Goal: Information Seeking & Learning: Learn about a topic

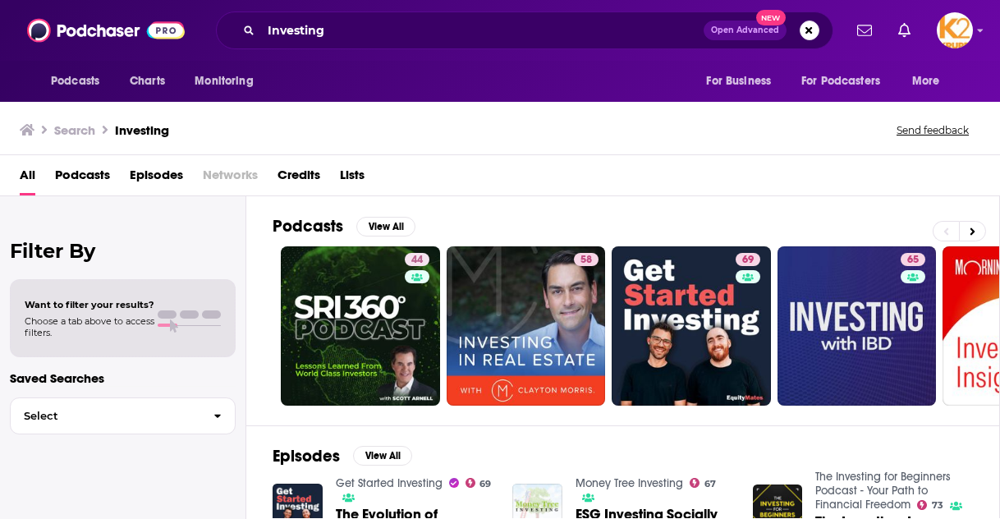
click at [90, 168] on span "Podcasts" at bounding box center [82, 179] width 55 height 34
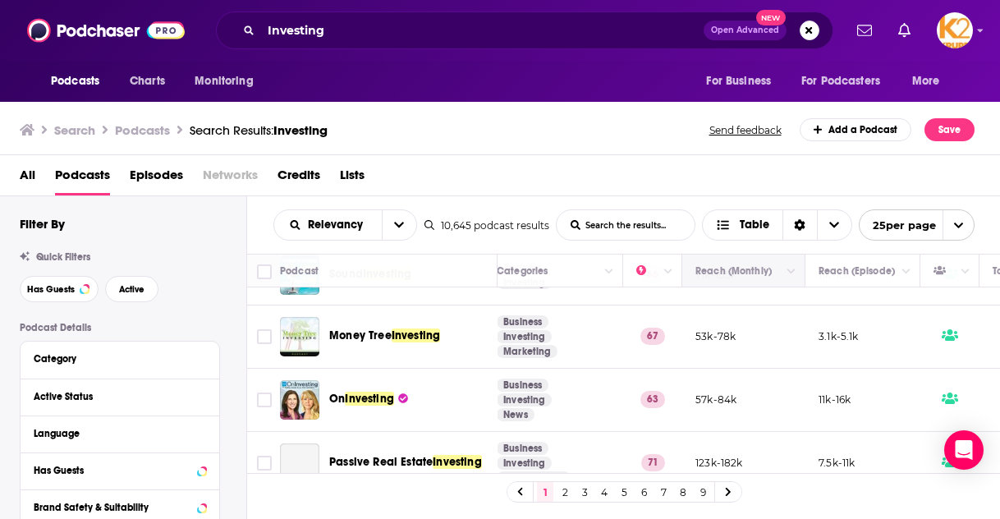
scroll to position [446, 318]
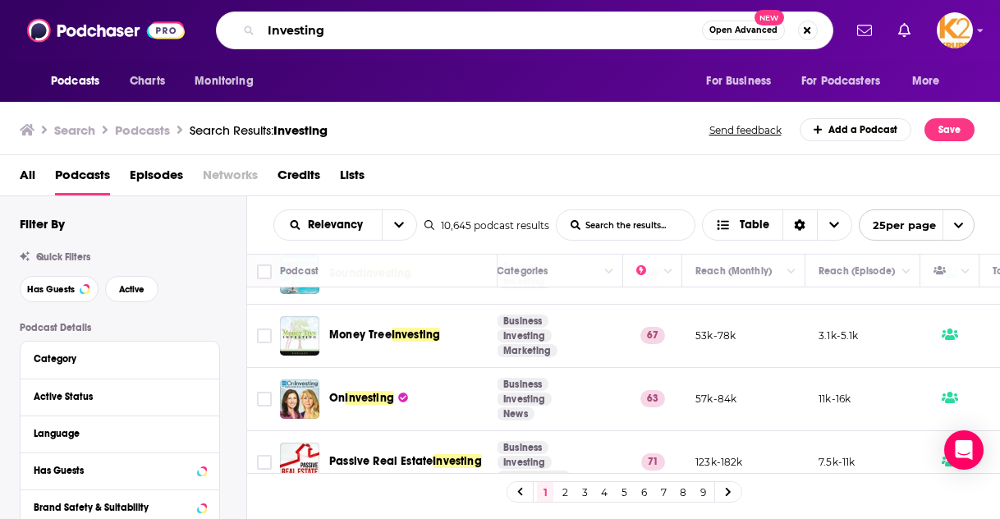
drag, startPoint x: 185, startPoint y: 19, endPoint x: 85, endPoint y: 0, distance: 101.2
click at [85, 0] on div "Podcasts Charts Monitoring Investing Open Advanced New For Business For Podcast…" at bounding box center [500, 30] width 1000 height 61
type input "c"
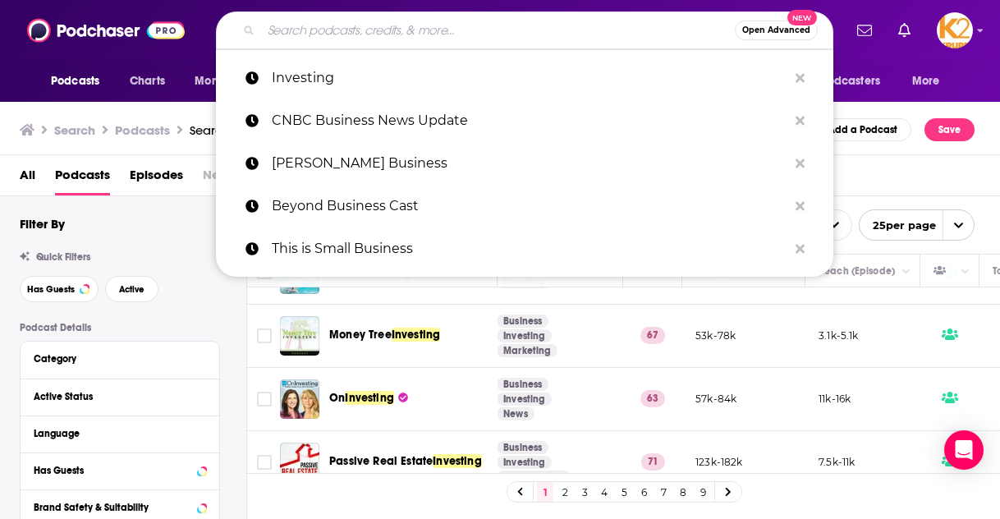
type input "e"
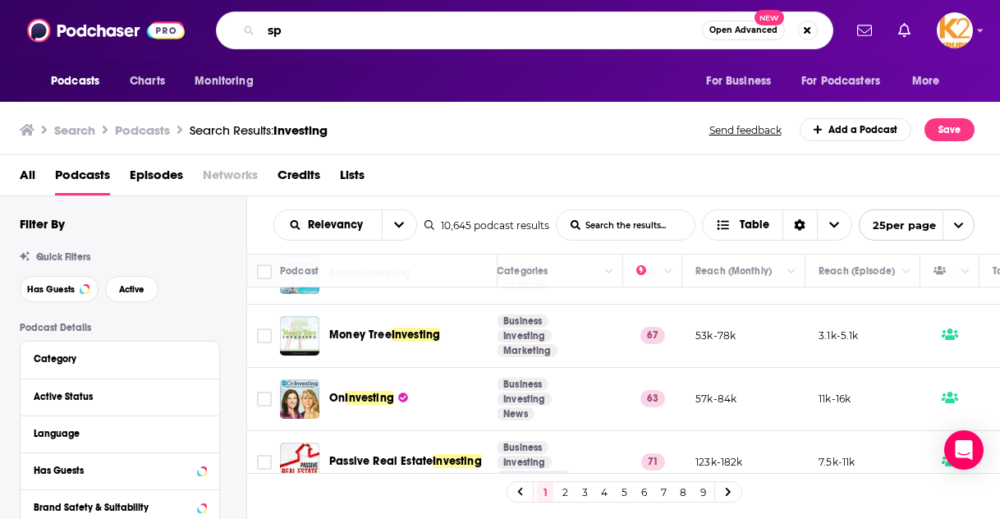
type input "s"
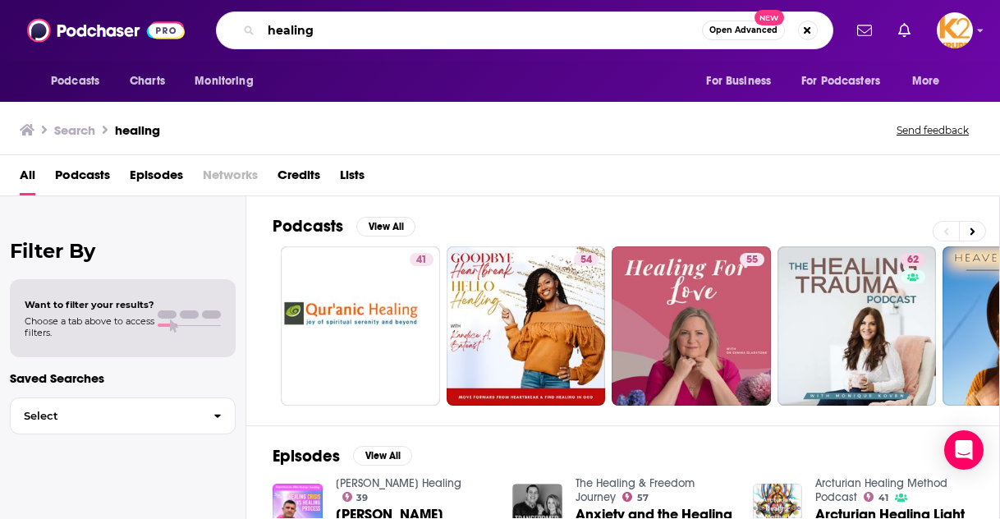
drag, startPoint x: 333, startPoint y: 34, endPoint x: 191, endPoint y: 27, distance: 143.1
click at [191, 30] on div "Podcasts Charts Monitoring healing Open Advanced New For Business For Podcaster…" at bounding box center [500, 30] width 1000 height 61
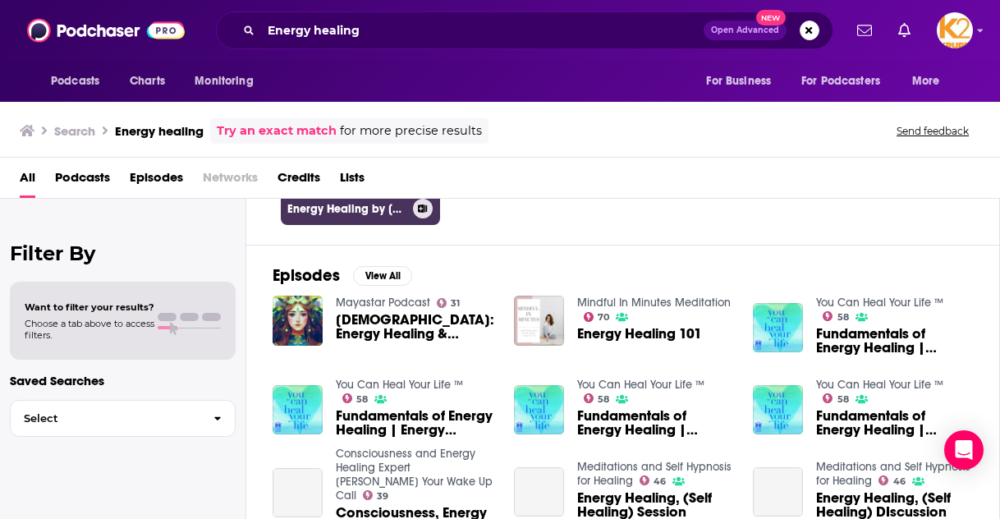
scroll to position [189, 0]
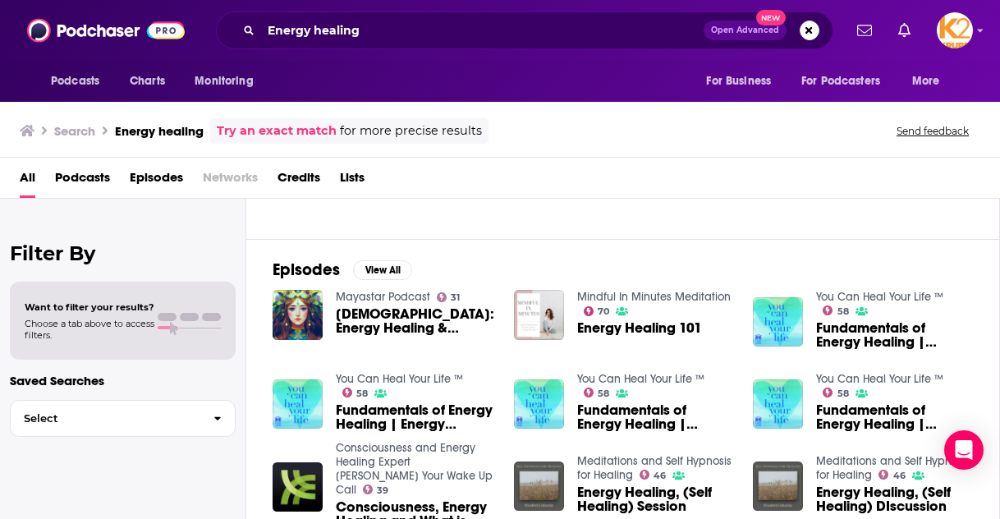
click at [97, 177] on span "Podcasts" at bounding box center [82, 181] width 55 height 34
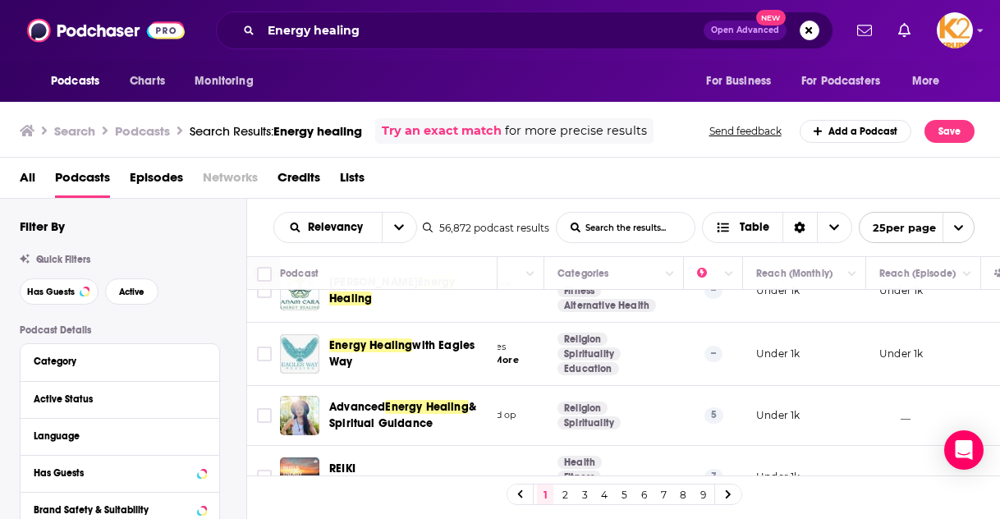
scroll to position [1450, 257]
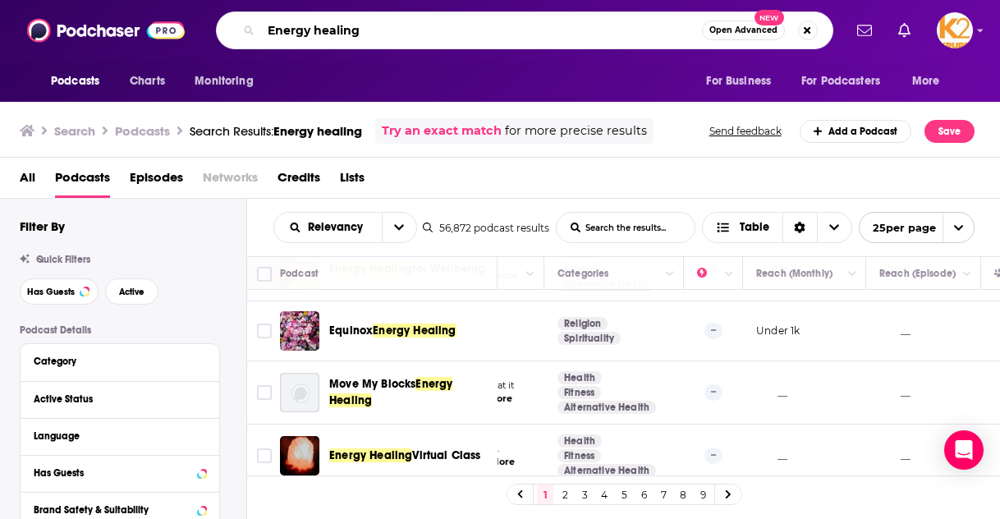
drag, startPoint x: 369, startPoint y: 25, endPoint x: 152, endPoint y: 49, distance: 218.1
click at [152, 49] on div "Podcasts Charts Monitoring Energy healing Open Advanced New For Business For Po…" at bounding box center [500, 30] width 1000 height 61
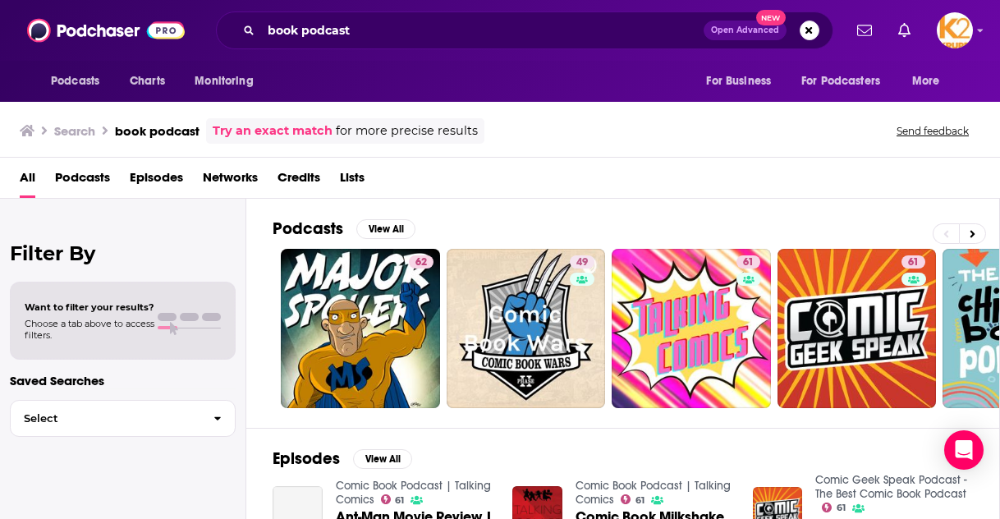
click at [95, 170] on span "Podcasts" at bounding box center [82, 181] width 55 height 34
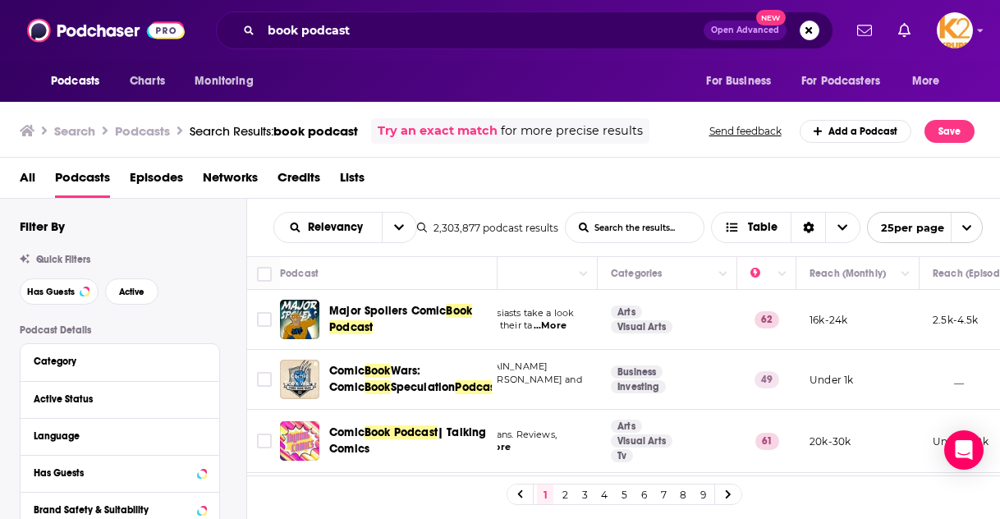
scroll to position [0, 204]
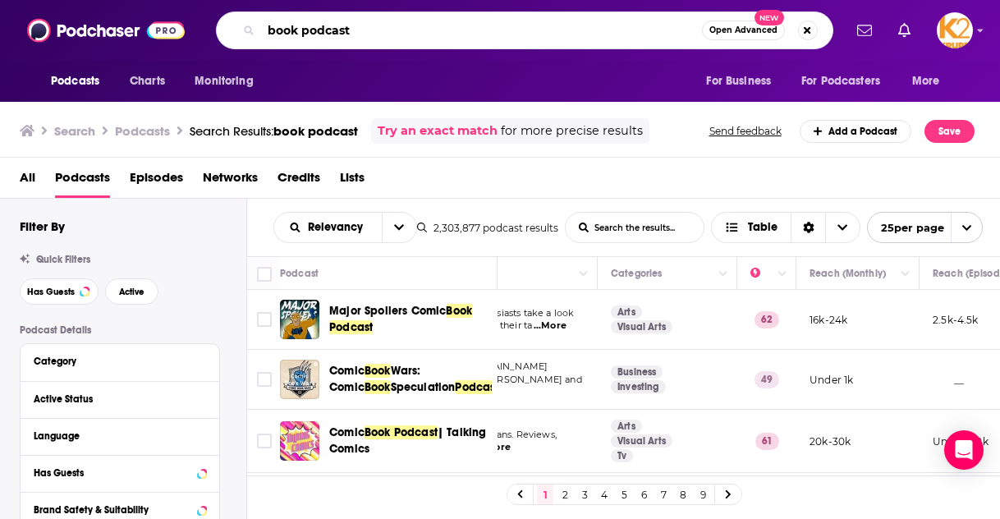
drag, startPoint x: 401, startPoint y: 21, endPoint x: 337, endPoint y: 16, distance: 64.3
click at [337, 16] on div "book podcast Open Advanced New" at bounding box center [525, 30] width 618 height 38
type input "book review"
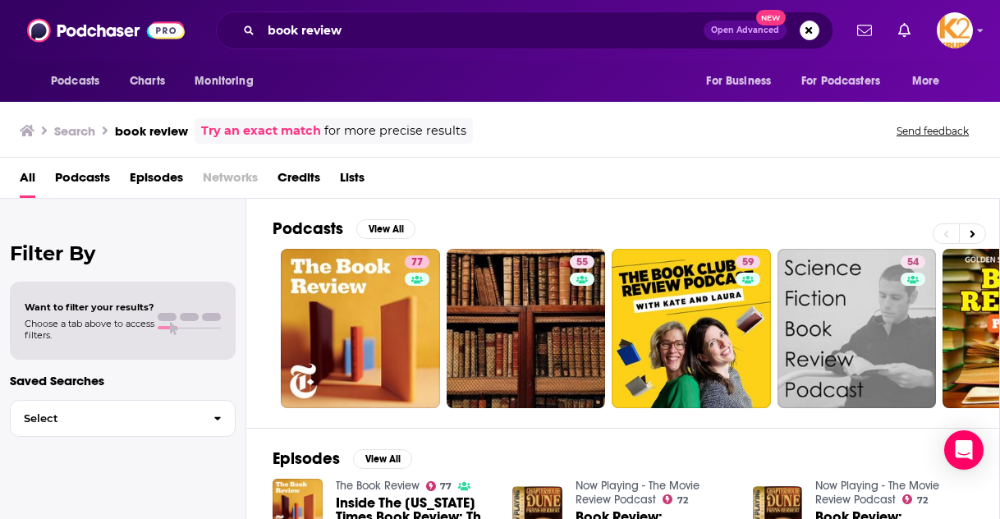
click at [91, 172] on span "Podcasts" at bounding box center [82, 181] width 55 height 34
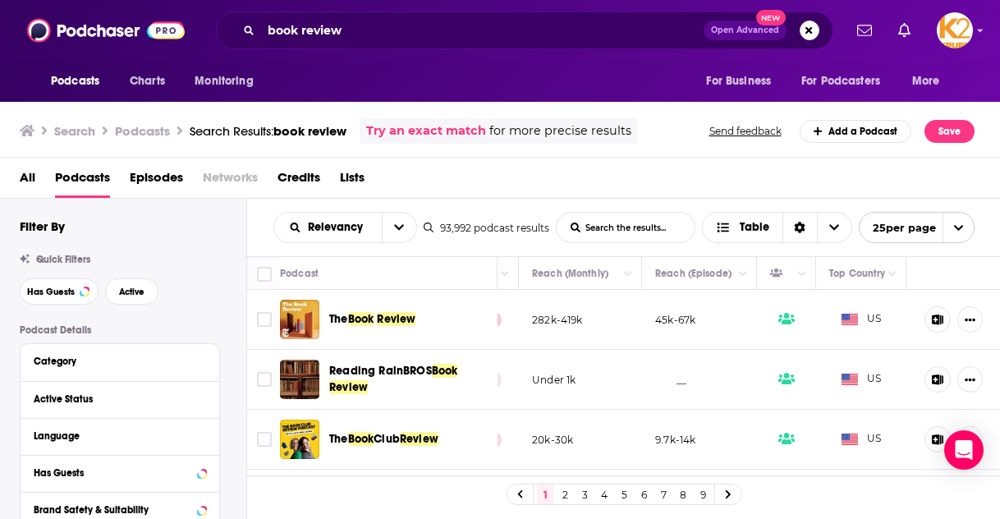
scroll to position [0, 494]
click at [965, 318] on icon "Show More Button" at bounding box center [970, 320] width 11 height 11
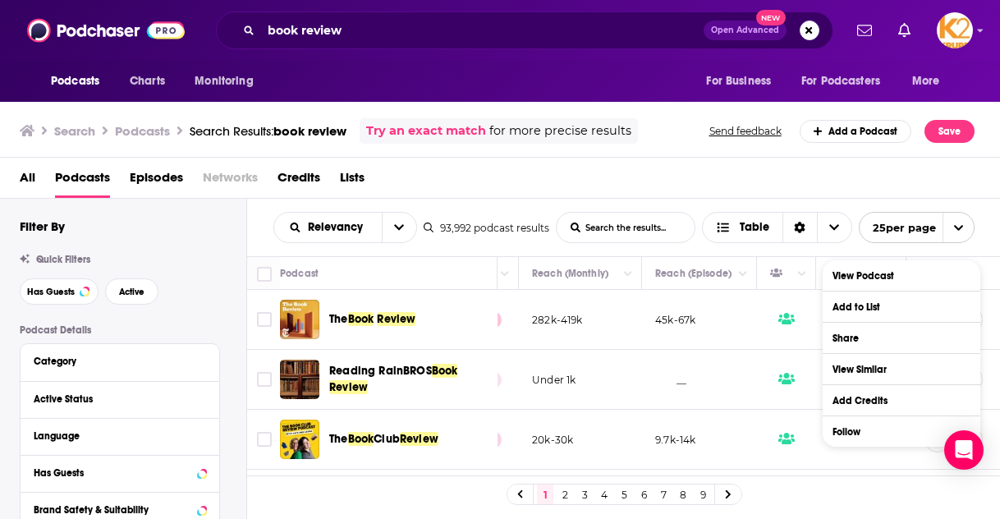
click at [842, 175] on div "All Podcasts Episodes Networks Credits Lists" at bounding box center [504, 181] width 968 height 34
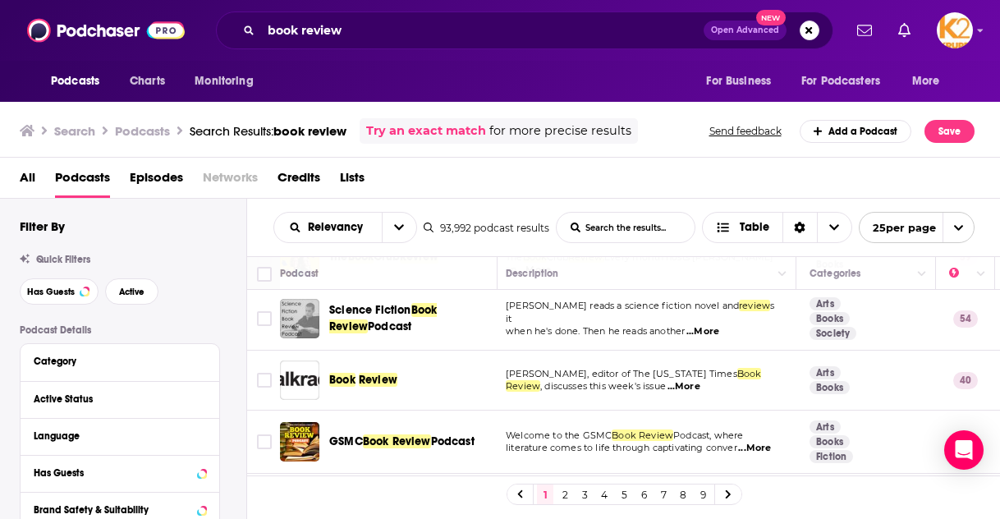
scroll to position [182, 0]
click at [679, 177] on div "All Podcasts Episodes Networks Credits Lists" at bounding box center [504, 181] width 968 height 34
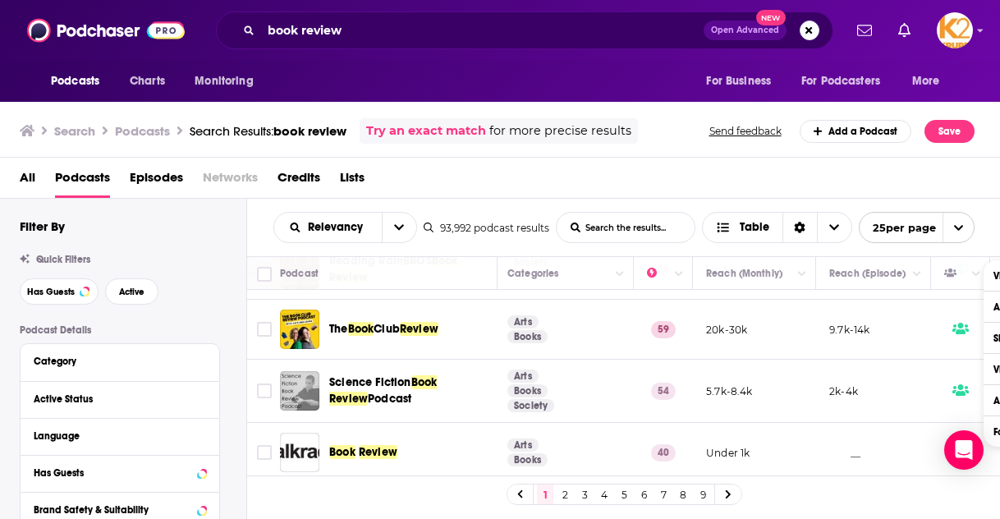
scroll to position [110, 307]
